Goal: Transaction & Acquisition: Subscribe to service/newsletter

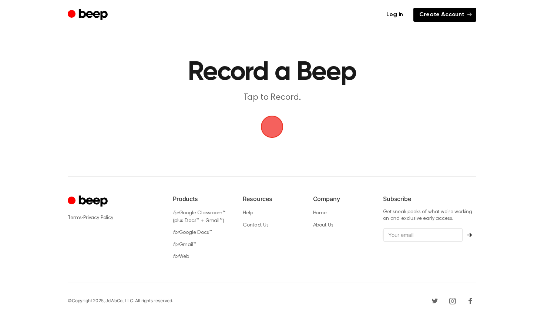
click at [442, 17] on link "Create Account" at bounding box center [444, 15] width 63 height 14
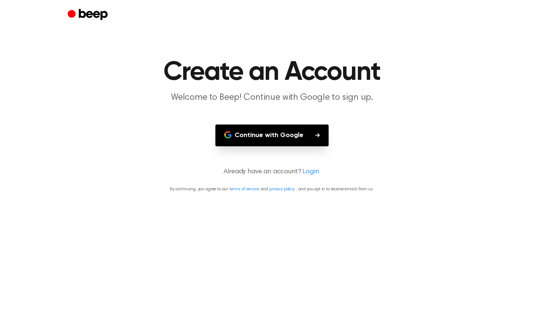
click at [293, 133] on button "Continue with Google" at bounding box center [271, 136] width 113 height 22
click at [279, 137] on button "Continue with Google" at bounding box center [271, 136] width 113 height 22
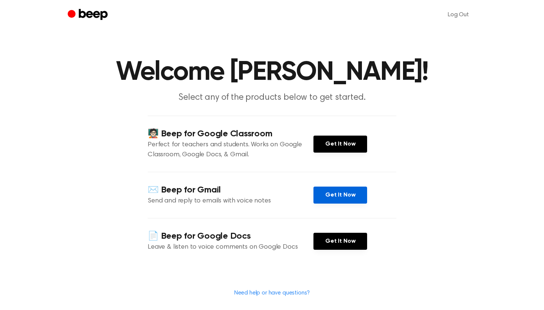
click at [334, 201] on link "Get It Now" at bounding box center [340, 195] width 54 height 17
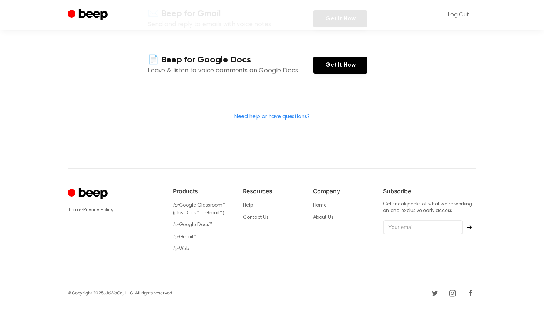
scroll to position [176, 0]
click at [183, 250] on link "for Web" at bounding box center [181, 249] width 16 height 5
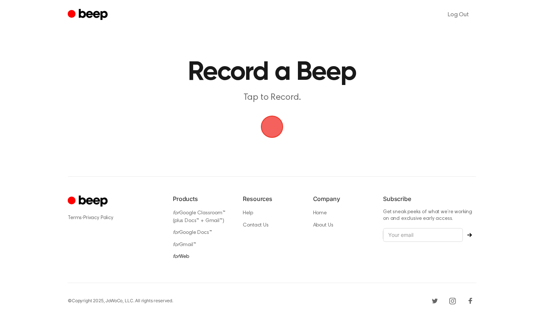
click at [177, 255] on icon "for" at bounding box center [176, 256] width 6 height 5
